Goal: Find specific page/section: Find specific page/section

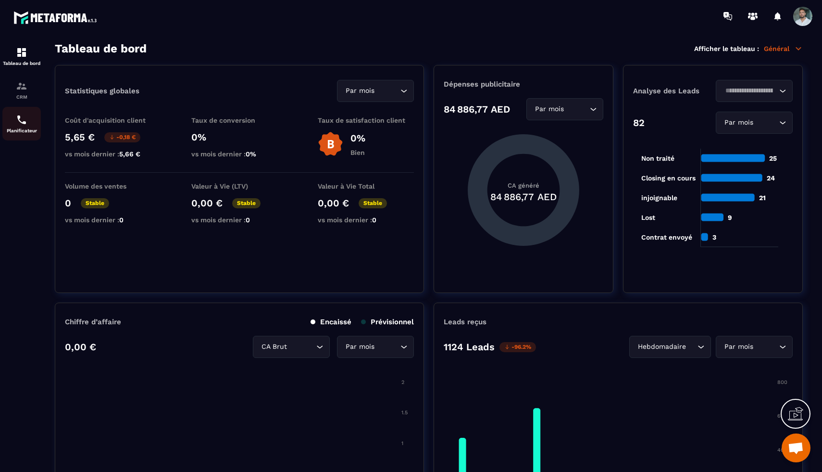
click at [32, 126] on div "Planificateur" at bounding box center [21, 123] width 38 height 19
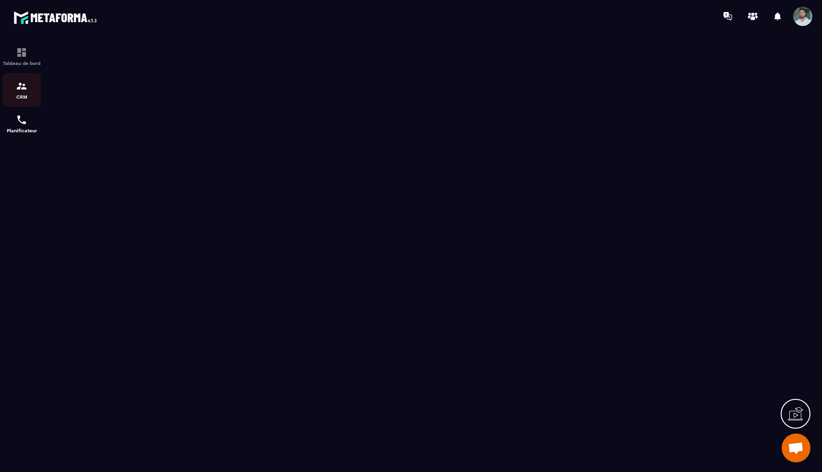
click at [14, 88] on div "CRM" at bounding box center [21, 89] width 38 height 19
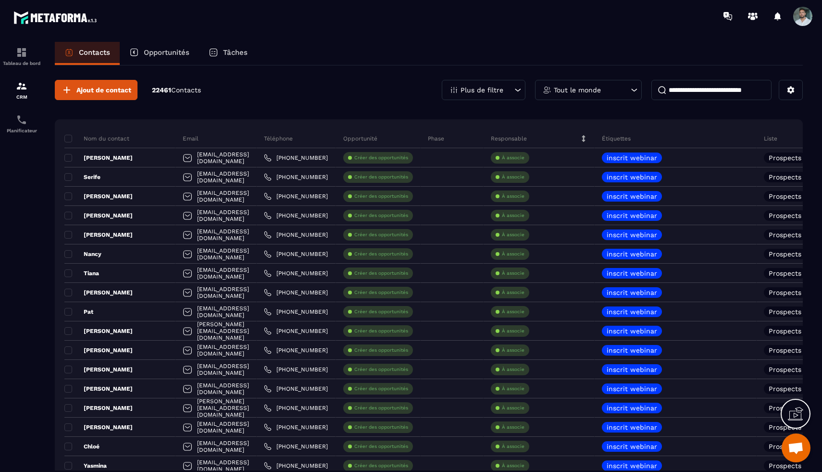
click at [166, 53] on p "Opportunités" at bounding box center [167, 52] width 46 height 9
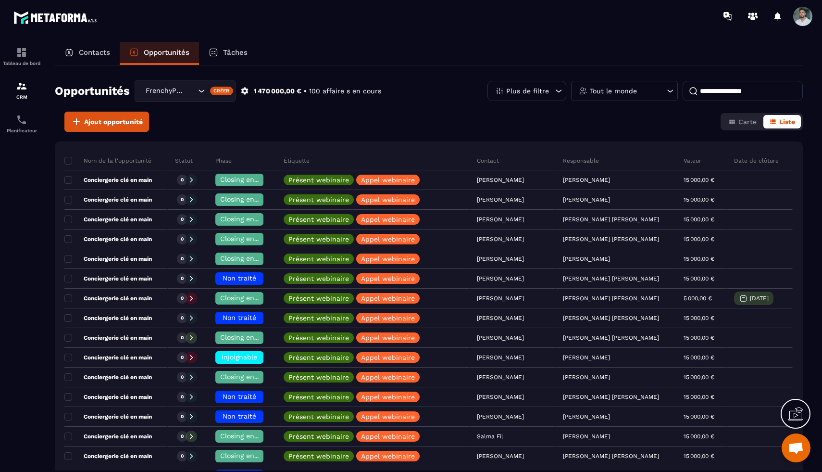
click at [618, 92] on p "Tout le monde" at bounding box center [613, 91] width 47 height 7
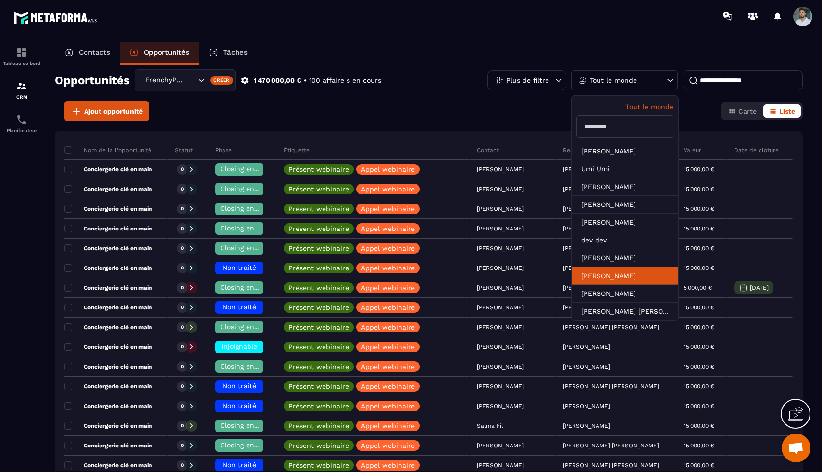
scroll to position [10, 0]
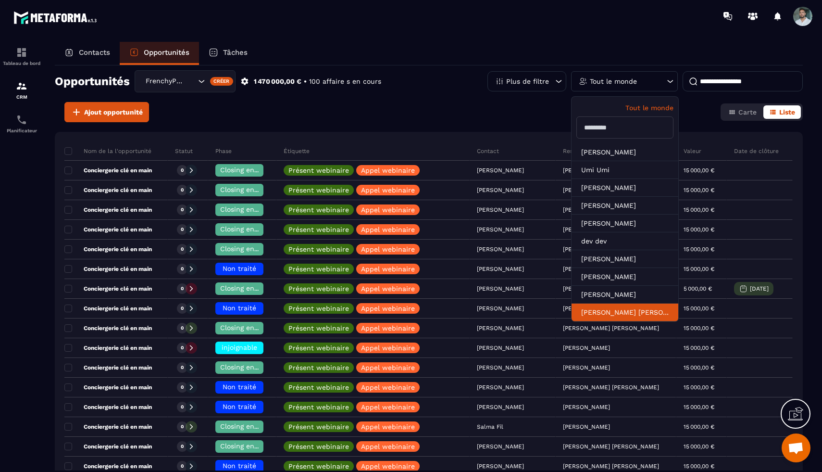
click at [612, 316] on li "[PERSON_NAME] [PERSON_NAME]" at bounding box center [625, 312] width 107 height 18
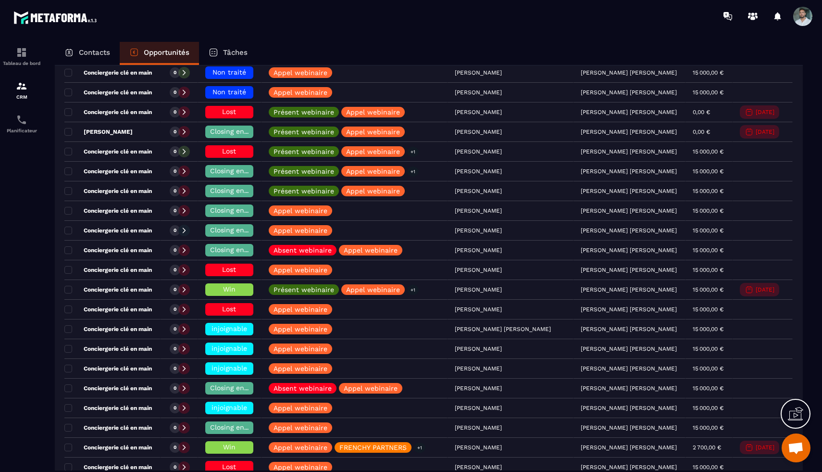
scroll to position [0, 0]
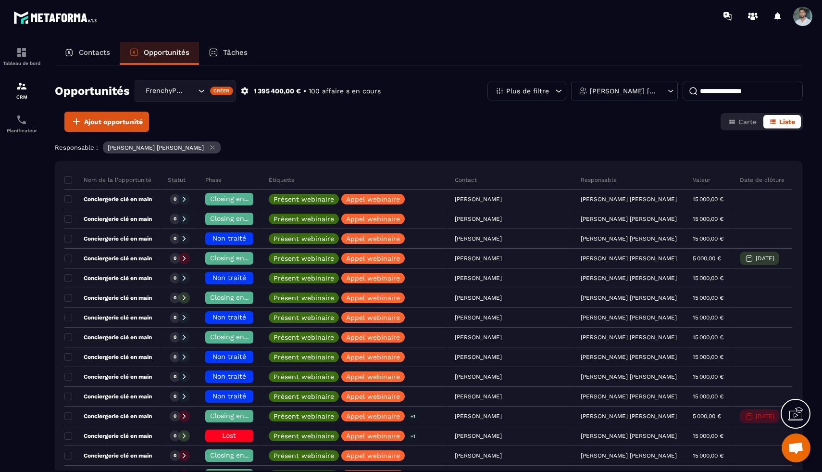
click at [209, 147] on icon at bounding box center [212, 147] width 7 height 7
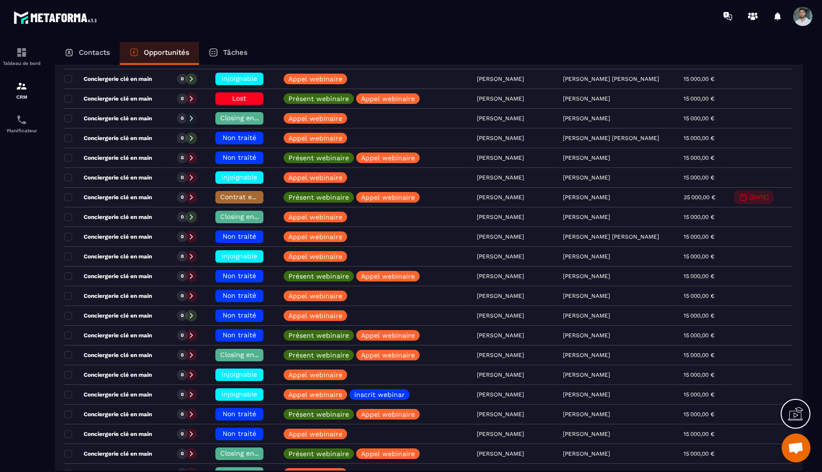
scroll to position [1309, 0]
